Goal: Information Seeking & Learning: Learn about a topic

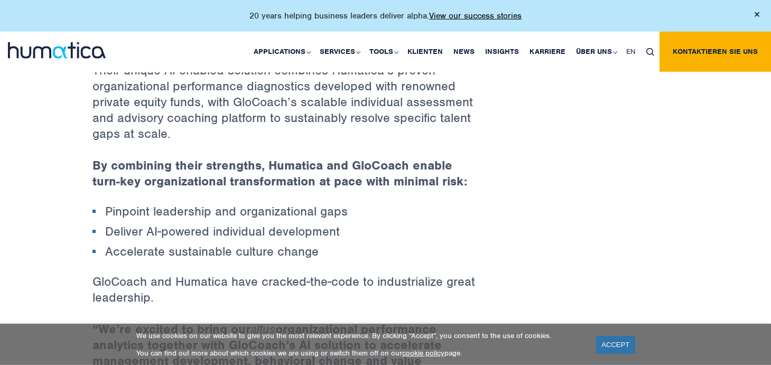
scroll to position [658, 0]
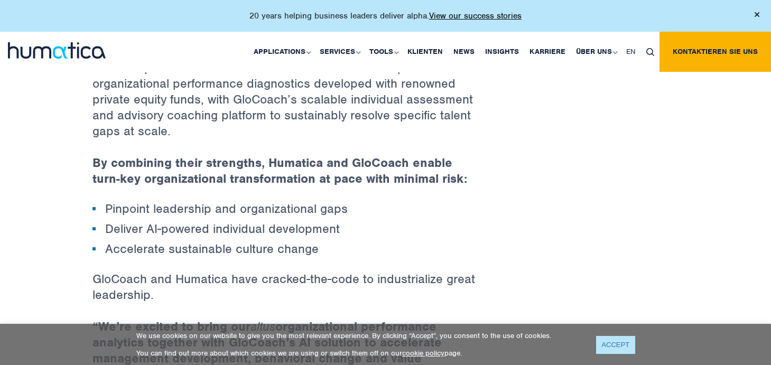
click at [611, 342] on link "ACCEPT" at bounding box center [615, 344] width 39 height 17
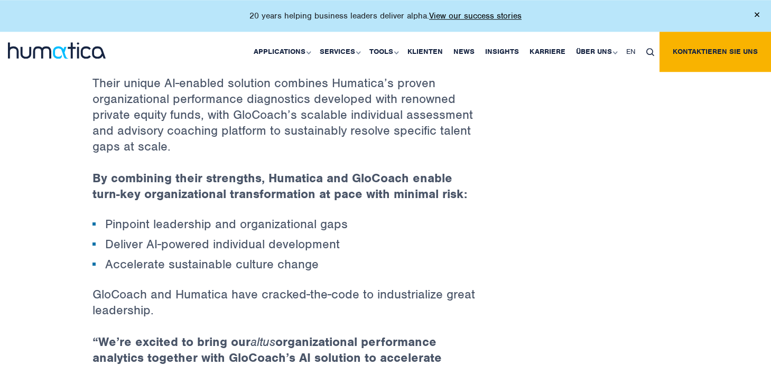
drag, startPoint x: 531, startPoint y: 232, endPoint x: 530, endPoint y: 226, distance: 6.4
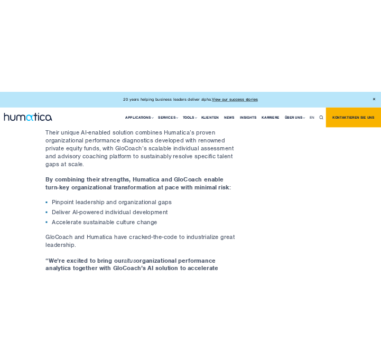
scroll to position [633, 0]
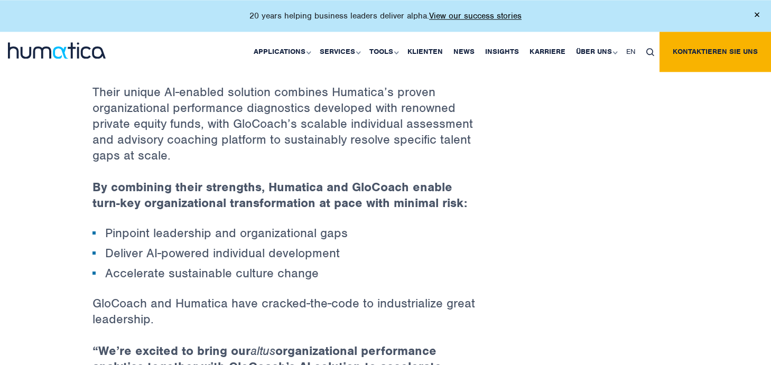
click at [756, 12] on img at bounding box center [756, 14] width 5 height 5
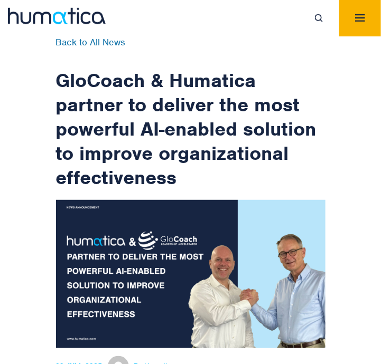
scroll to position [0, 0]
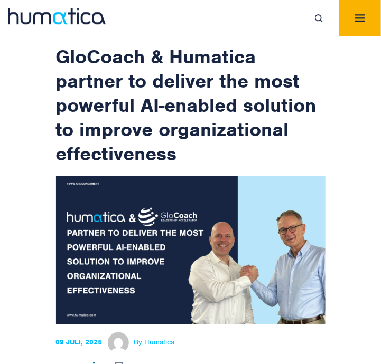
drag, startPoint x: 373, startPoint y: 161, endPoint x: 374, endPoint y: 181, distance: 20.1
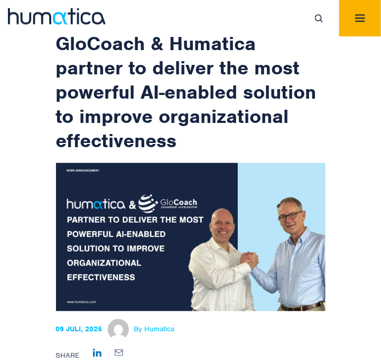
drag, startPoint x: 368, startPoint y: 177, endPoint x: 371, endPoint y: 188, distance: 11.5
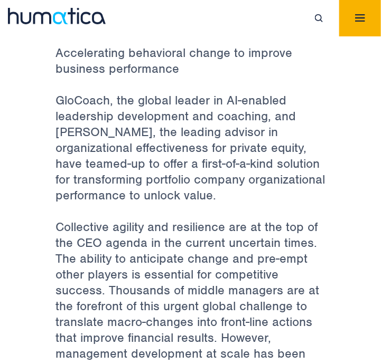
scroll to position [408, 0]
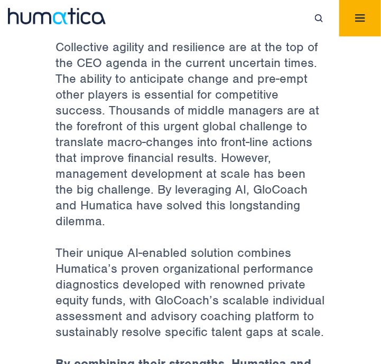
drag, startPoint x: 186, startPoint y: 182, endPoint x: 188, endPoint y: 195, distance: 12.8
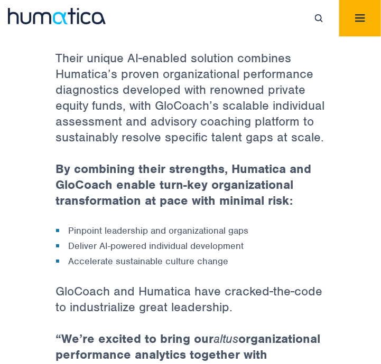
scroll to position [763, 0]
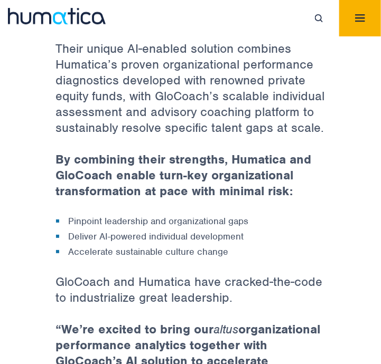
drag, startPoint x: 189, startPoint y: 204, endPoint x: 192, endPoint y: 210, distance: 6.6
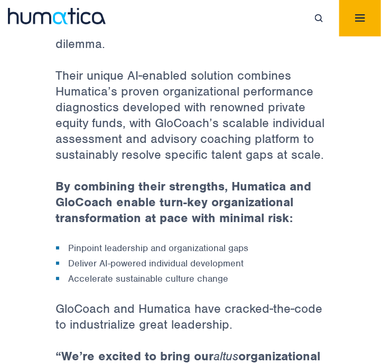
scroll to position [711, 0]
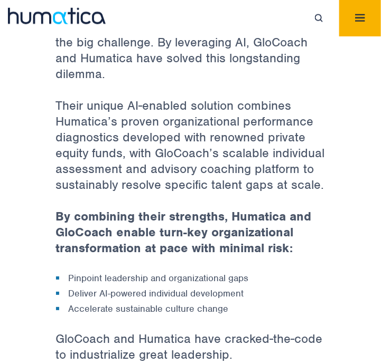
click at [69, 102] on p "Their unique AI-enabled solution combines Humatica’s proven organizational perf…" at bounding box center [190, 153] width 269 height 111
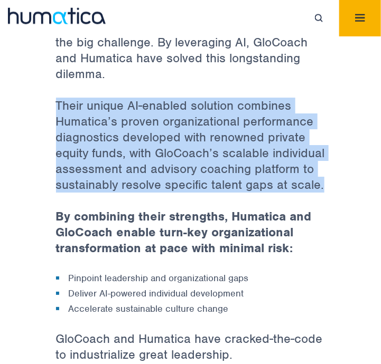
drag, startPoint x: 69, startPoint y: 102, endPoint x: 326, endPoint y: 183, distance: 269.1
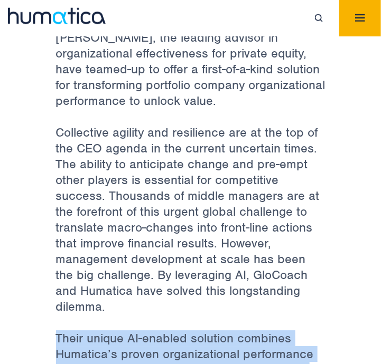
scroll to position [420, 0]
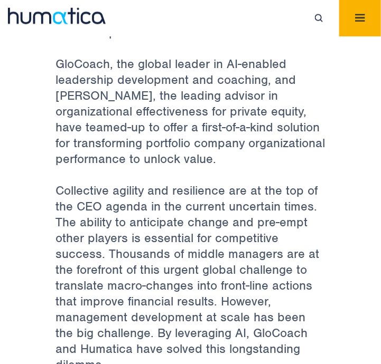
click at [263, 172] on p "GloCoach, the global leader in AI-enabled leadership development and coaching, …" at bounding box center [190, 120] width 269 height 127
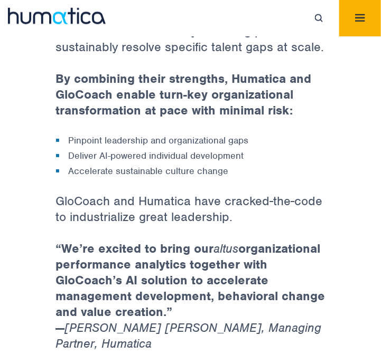
scroll to position [828, 0]
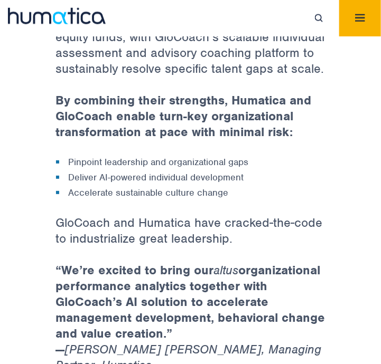
click at [246, 125] on strong "By combining their strengths, Humatica and GloCoach enable turn-key organizatio…" at bounding box center [184, 116] width 256 height 48
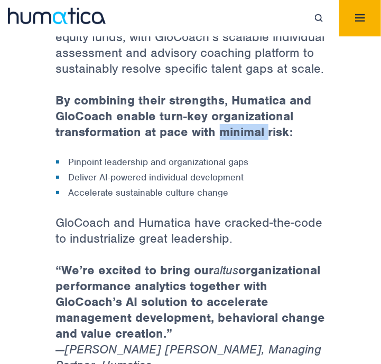
click at [246, 125] on strong "By combining their strengths, Humatica and GloCoach enable turn-key organizatio…" at bounding box center [184, 116] width 256 height 48
click at [264, 142] on p "By combining their strengths, Humatica and GloCoach enable turn-key organizatio…" at bounding box center [190, 123] width 269 height 63
click at [91, 158] on li "Pinpoint leadership and organizational gaps" at bounding box center [190, 162] width 269 height 13
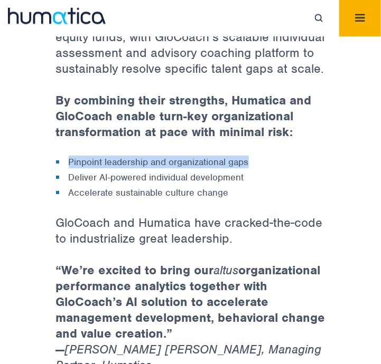
drag, startPoint x: 91, startPoint y: 158, endPoint x: 234, endPoint y: 160, distance: 143.1
click at [234, 160] on li "Pinpoint leadership and organizational gaps" at bounding box center [190, 162] width 269 height 13
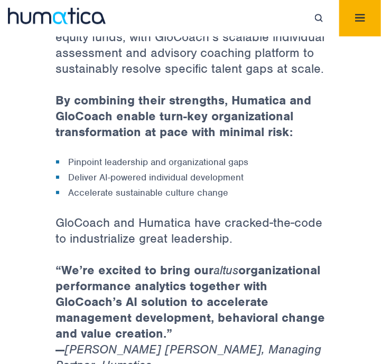
click at [70, 171] on li "Deliver AI-powered individual development" at bounding box center [190, 177] width 269 height 13
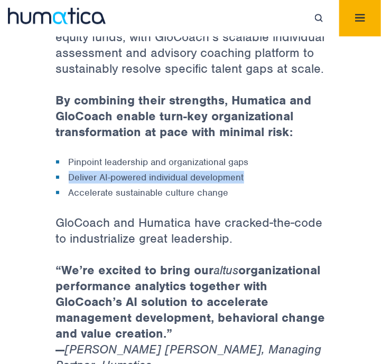
drag, startPoint x: 70, startPoint y: 171, endPoint x: 230, endPoint y: 179, distance: 160.2
click at [230, 179] on li "Deliver AI-powered individual development" at bounding box center [190, 177] width 269 height 13
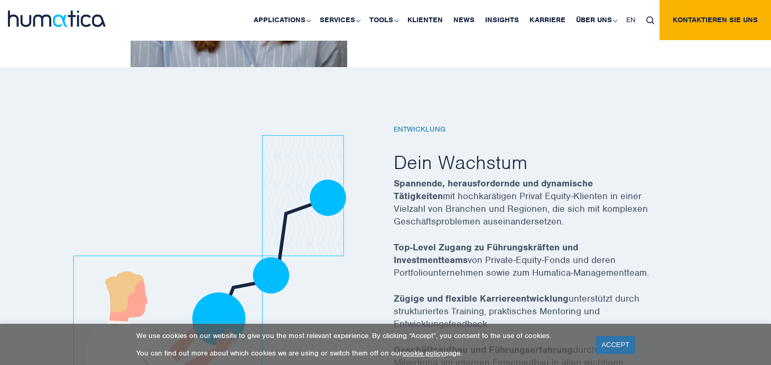
scroll to position [1791, 0]
